Goal: Information Seeking & Learning: Learn about a topic

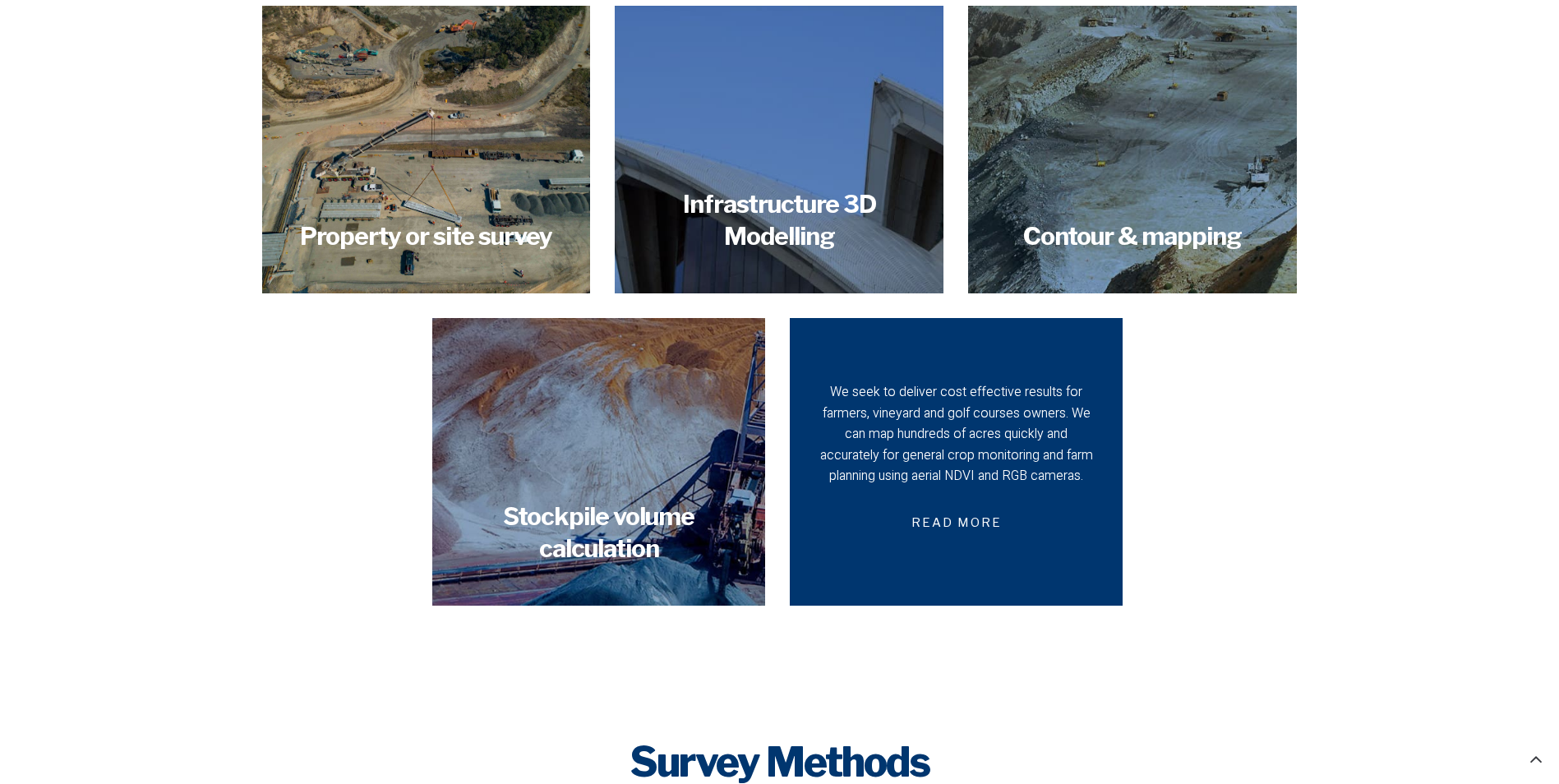
scroll to position [2218, 0]
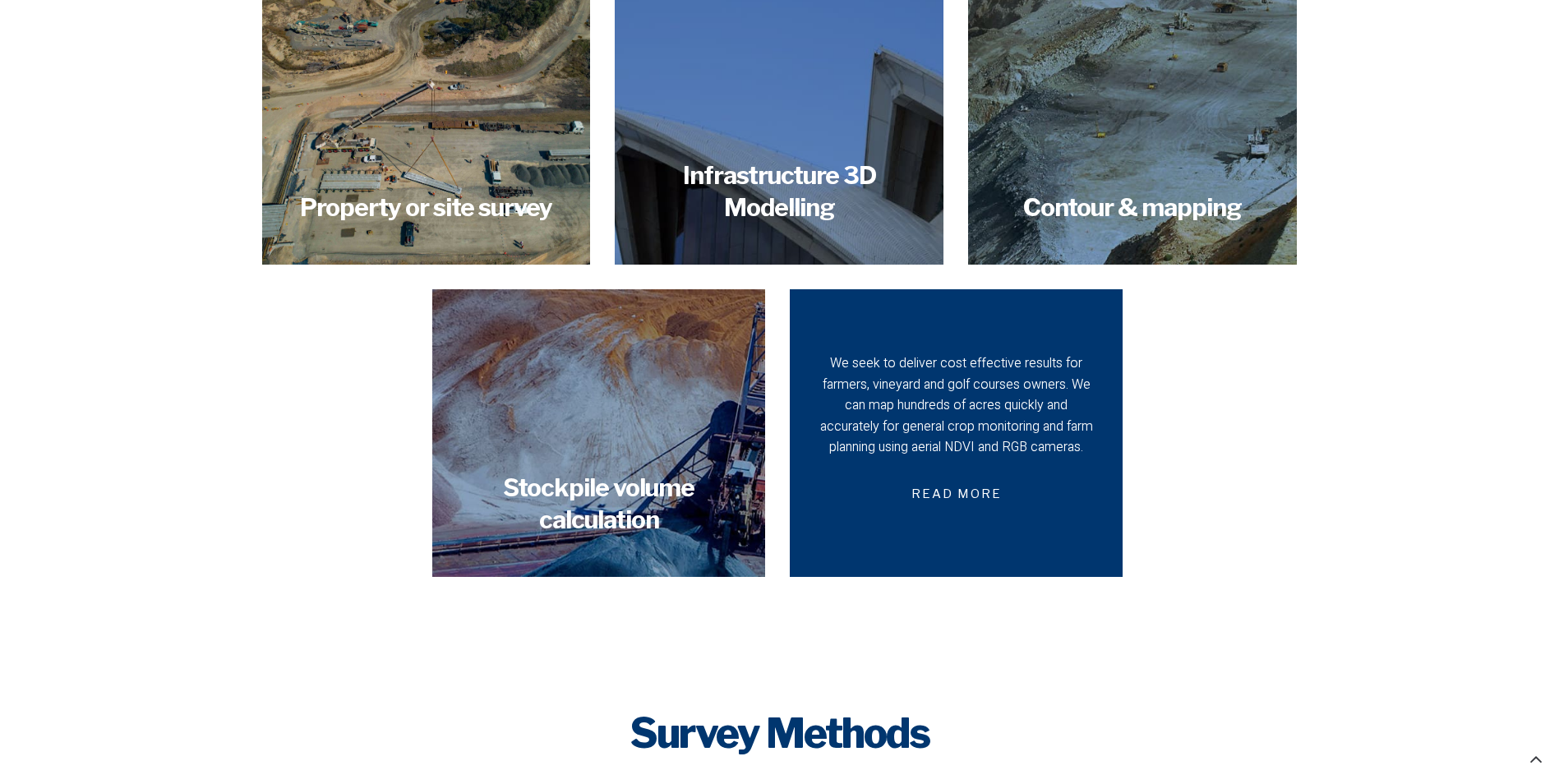
click at [972, 396] on div "We seek to deliver cost effective results for farmers, vineyard and golf course…" at bounding box center [956, 405] width 275 height 105
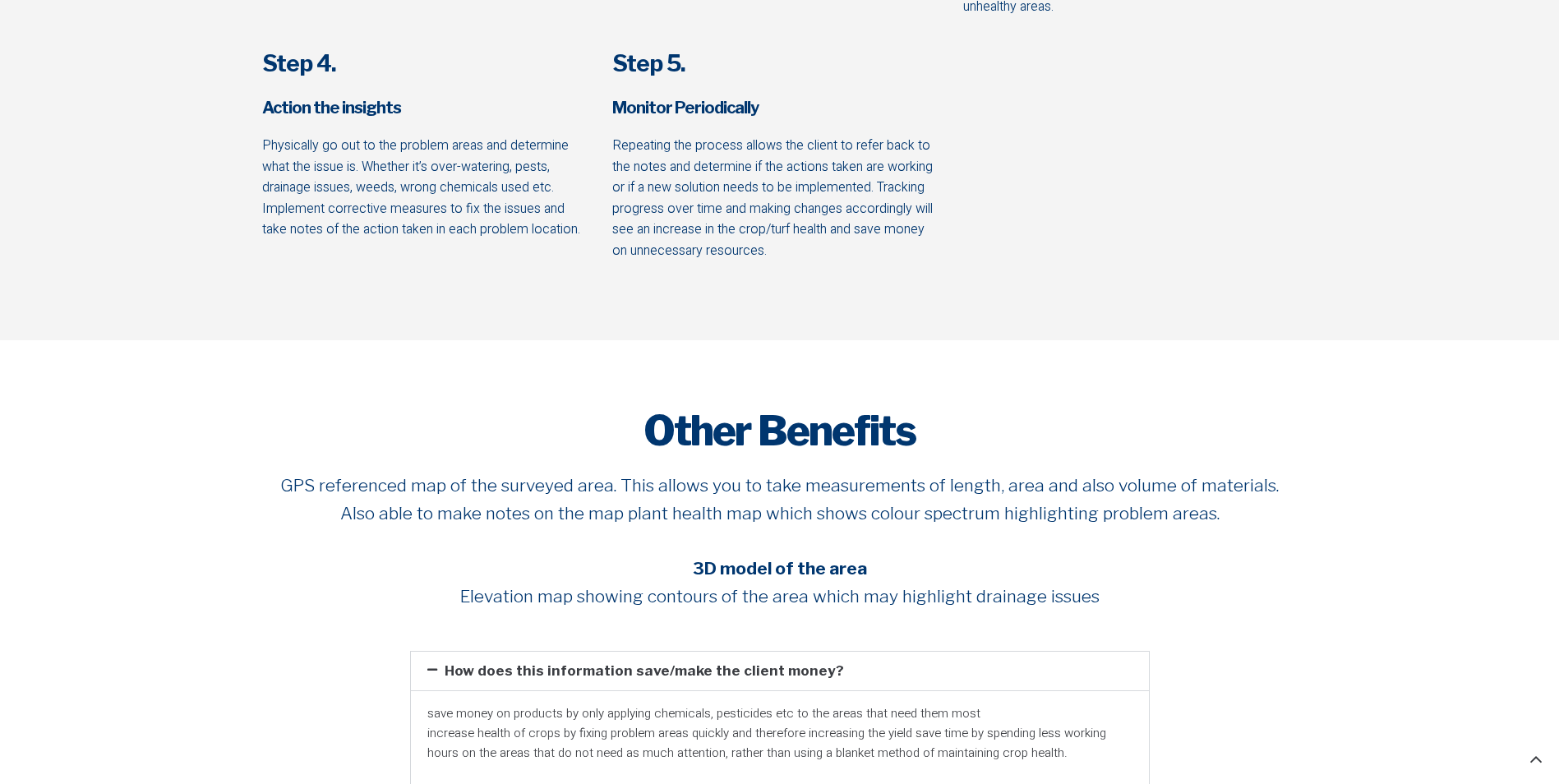
scroll to position [1232, 0]
